Goal: Navigation & Orientation: Find specific page/section

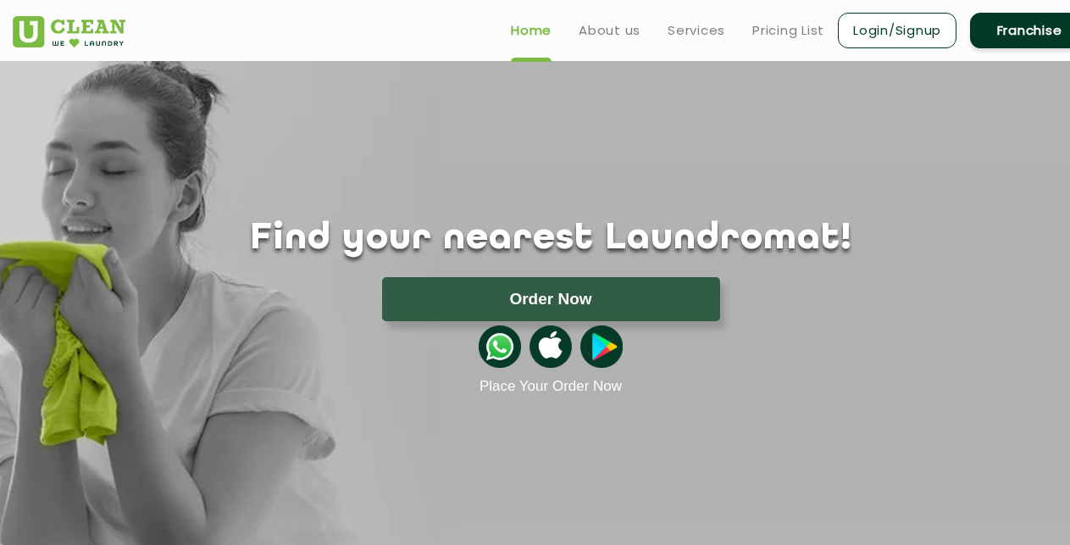
click at [412, 25] on div "Home About us Services Pricing List Login/Signup Franchise" at bounding box center [551, 27] width 1102 height 46
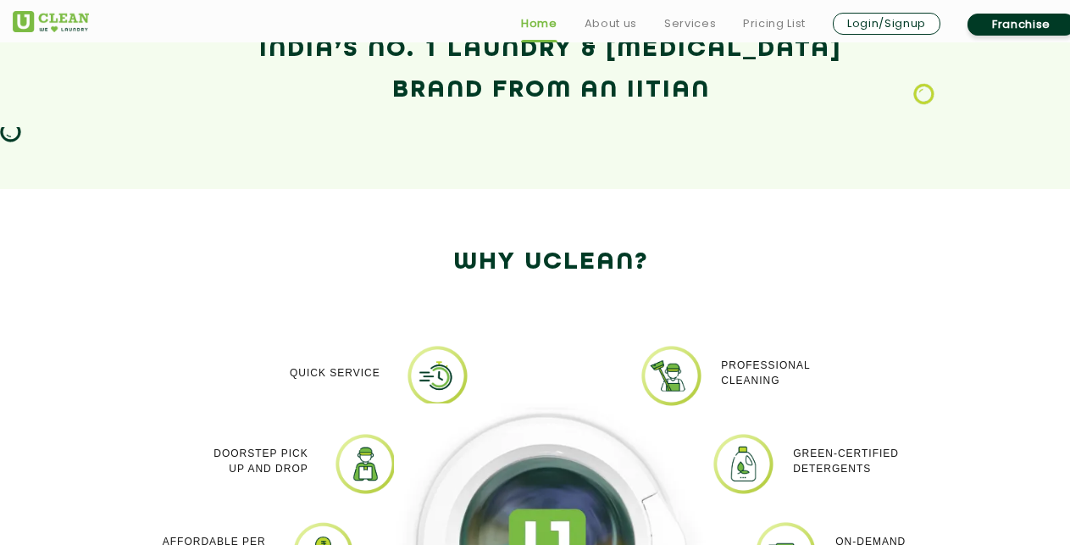
scroll to position [1297, 0]
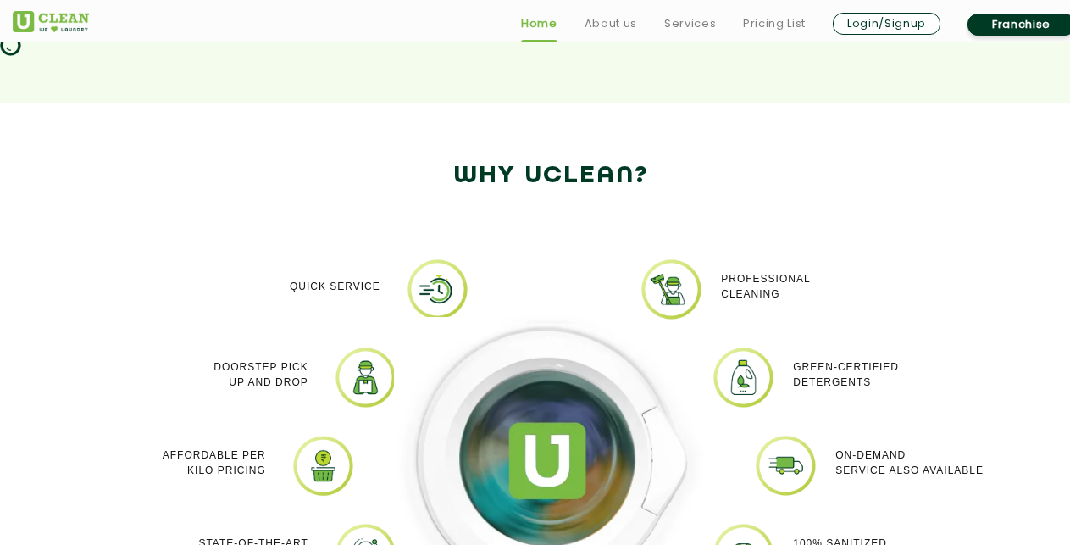
click at [939, 192] on h2 "Why Uclean?" at bounding box center [551, 176] width 1076 height 41
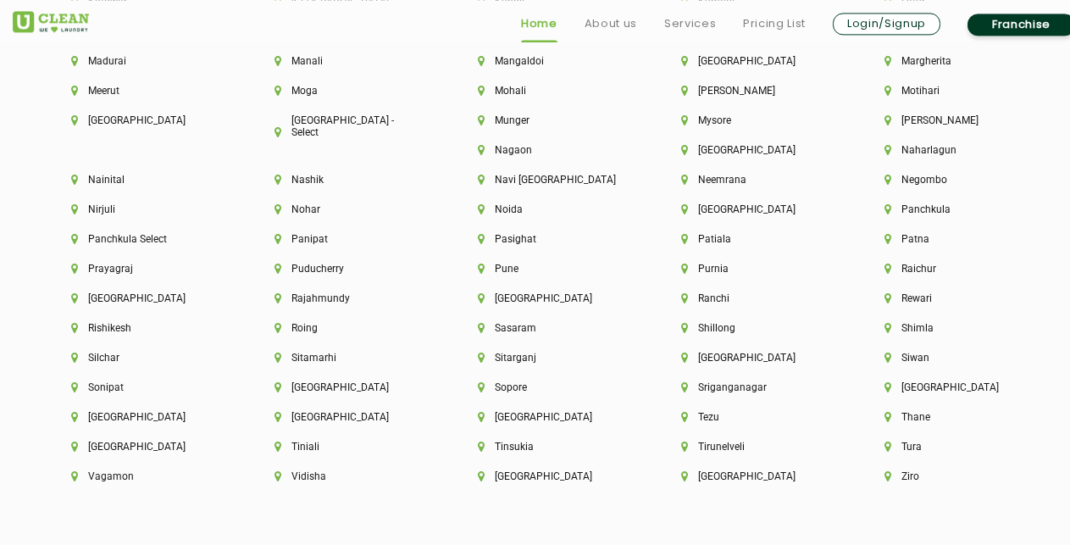
scroll to position [4408, 0]
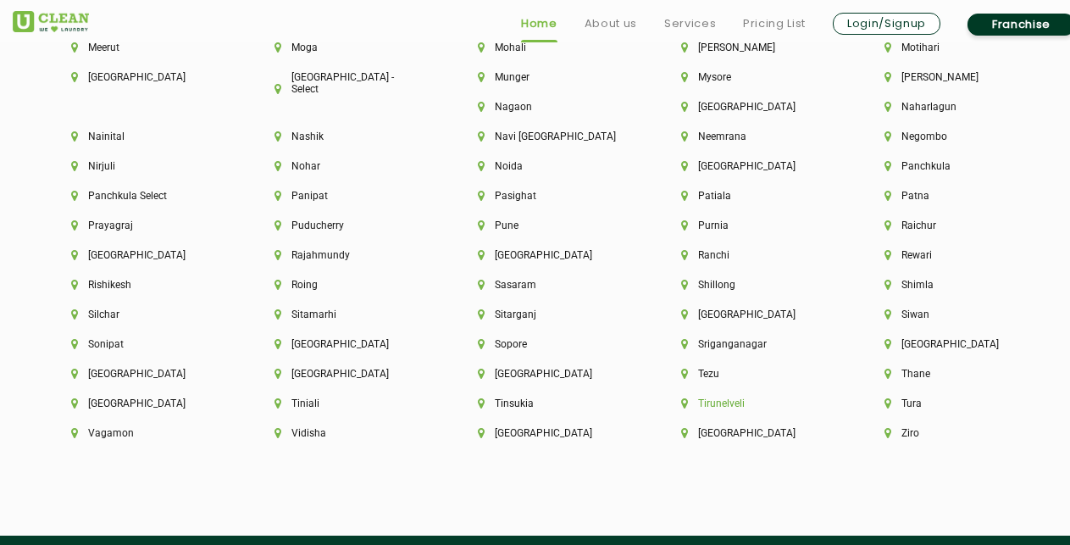
click at [681, 406] on li "Tirunelveli" at bounding box center [754, 403] width 146 height 12
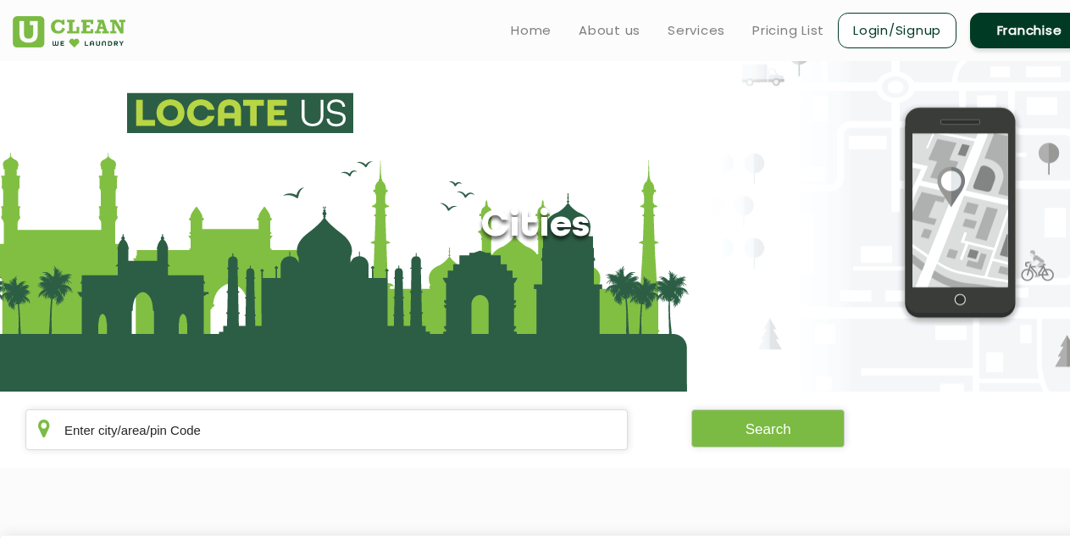
click at [705, 175] on section "Cities" at bounding box center [535, 226] width 1070 height 330
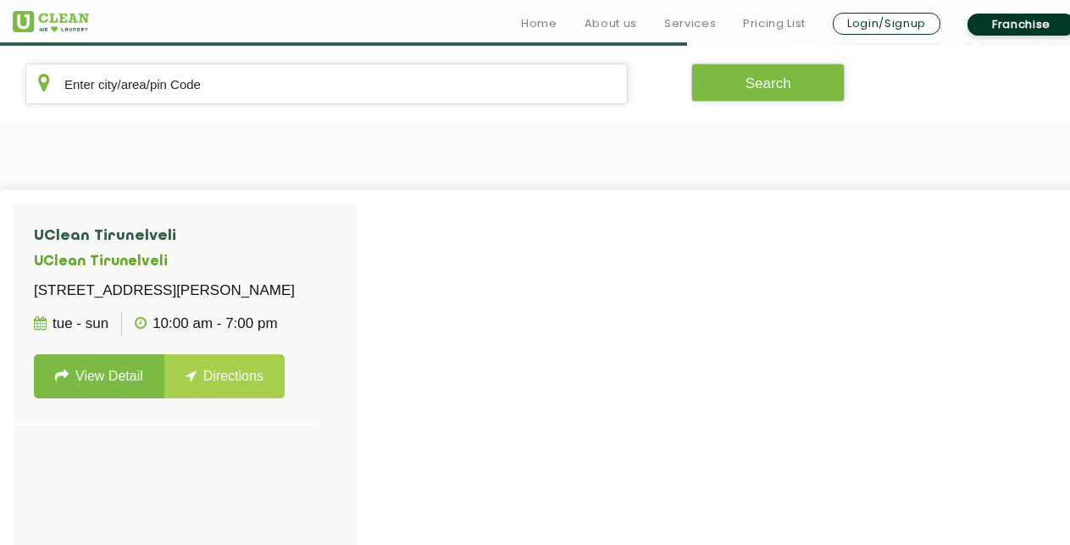
scroll to position [432, 0]
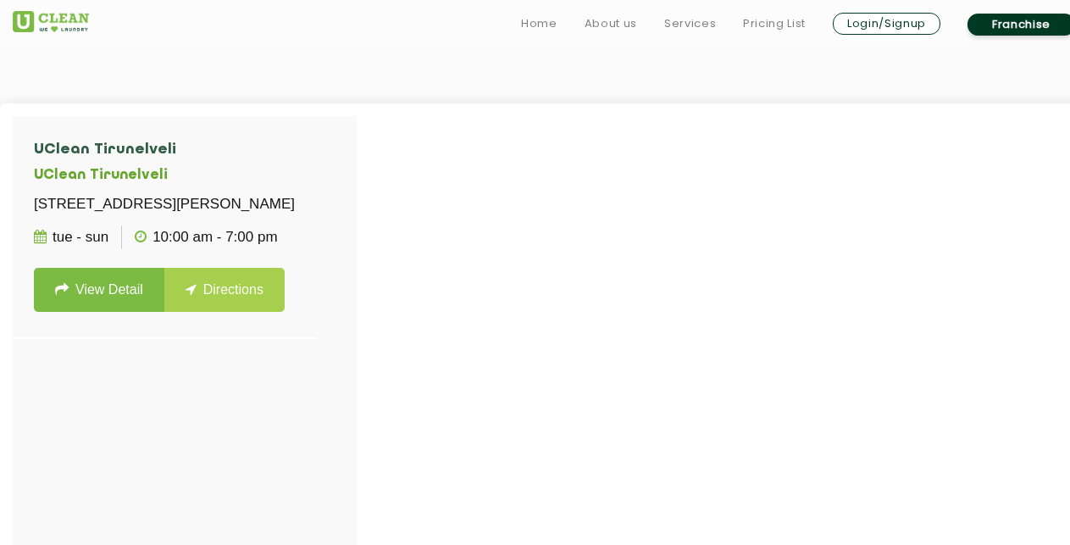
scroll to position [2879, 0]
